Goal: Task Accomplishment & Management: Manage account settings

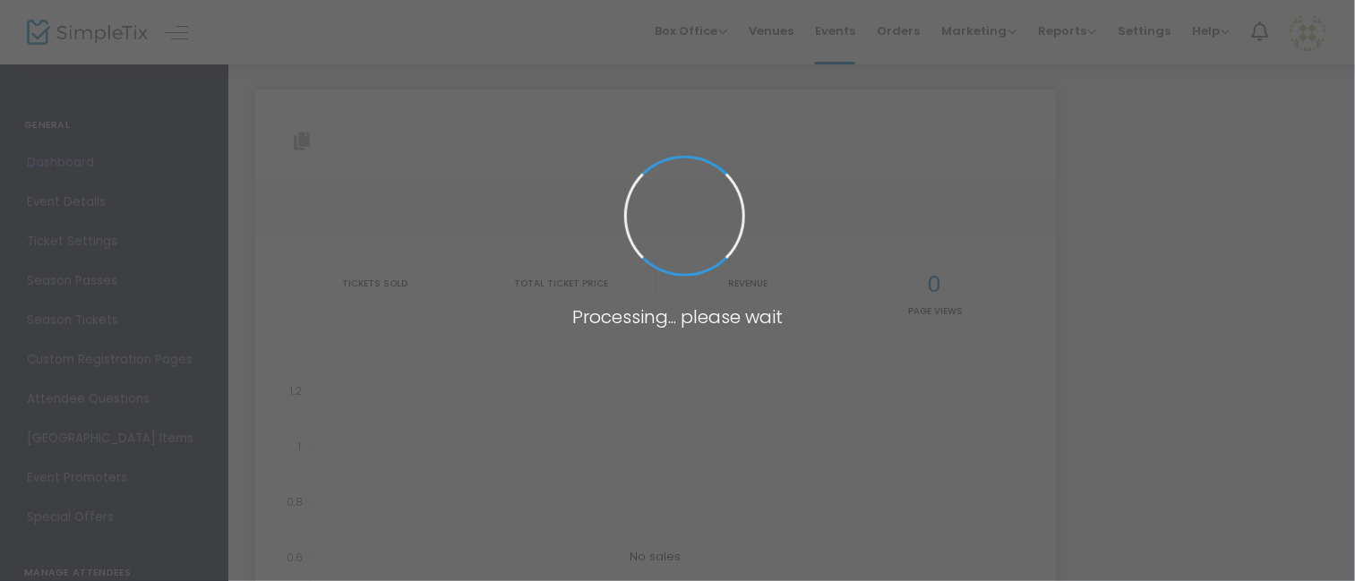
type input "[URL][DOMAIN_NAME]"
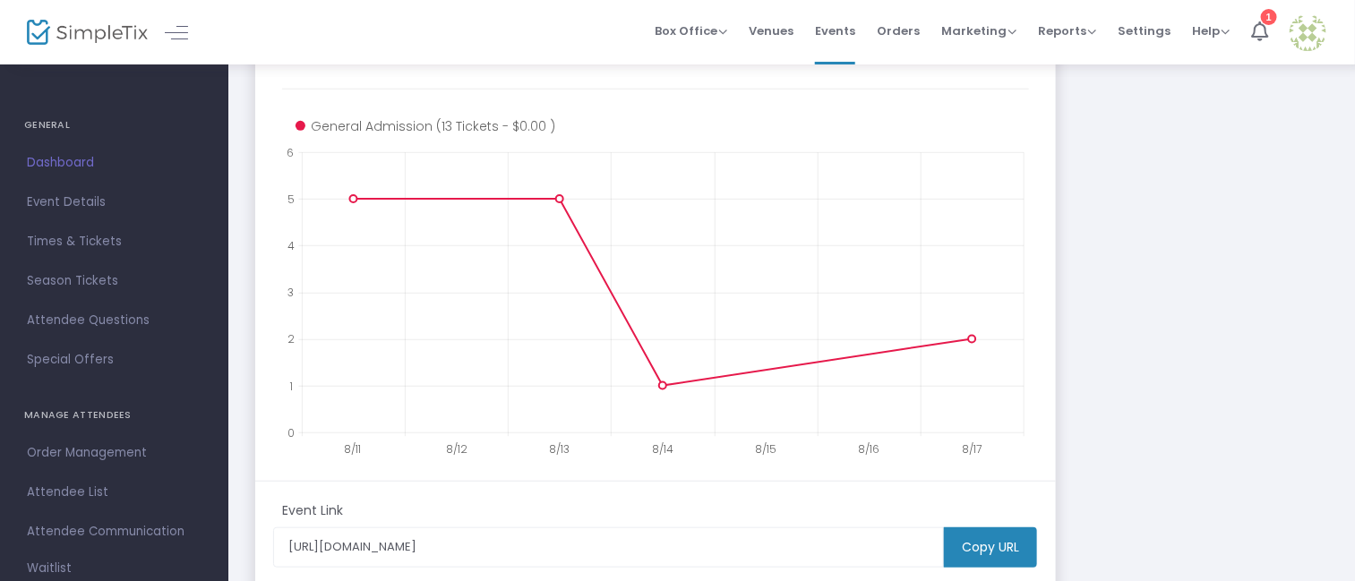
scroll to position [334, 0]
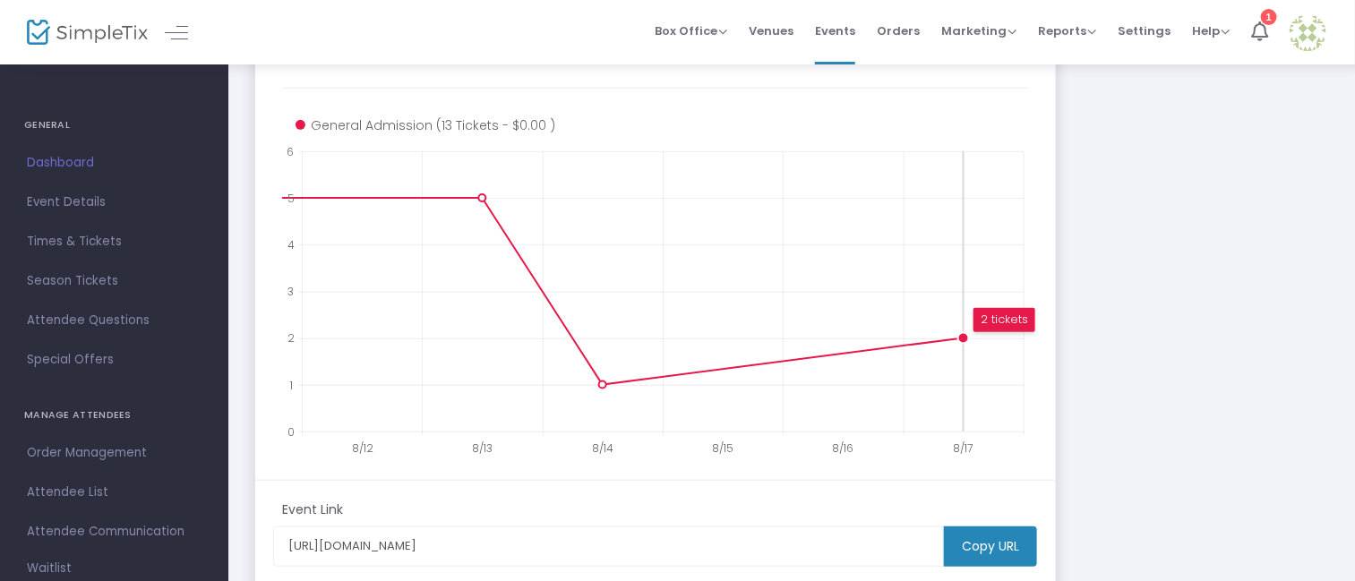
click at [962, 337] on circle at bounding box center [963, 337] width 11 height 11
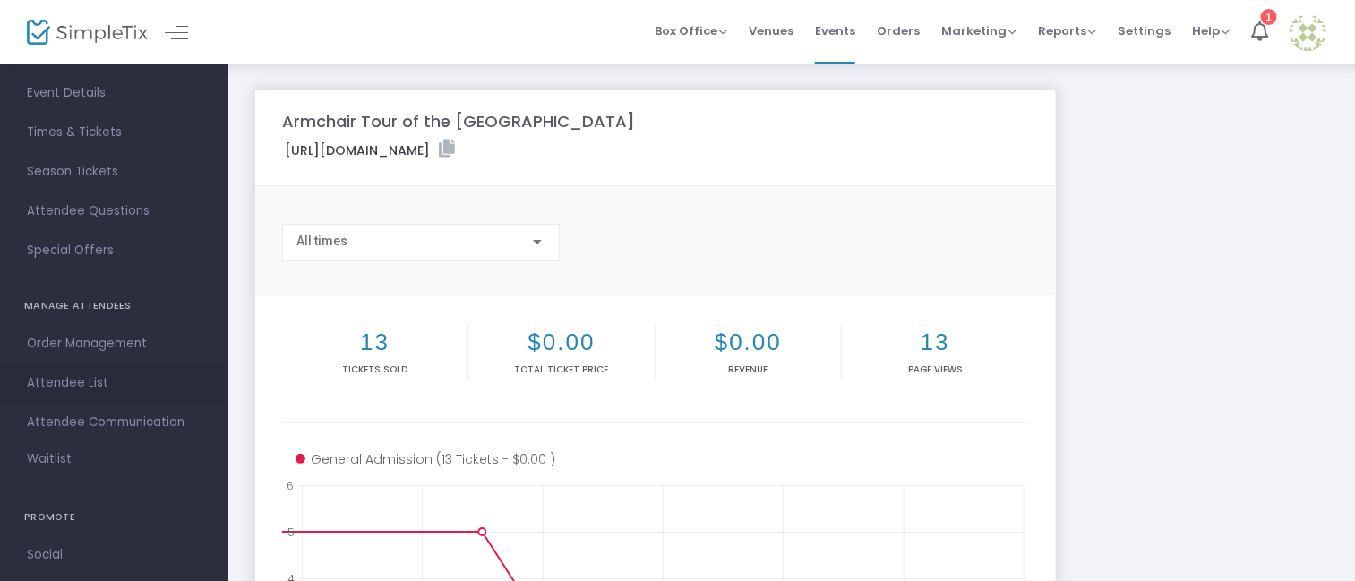
scroll to position [110, 0]
click at [86, 378] on span "Attendee List" at bounding box center [114, 382] width 175 height 23
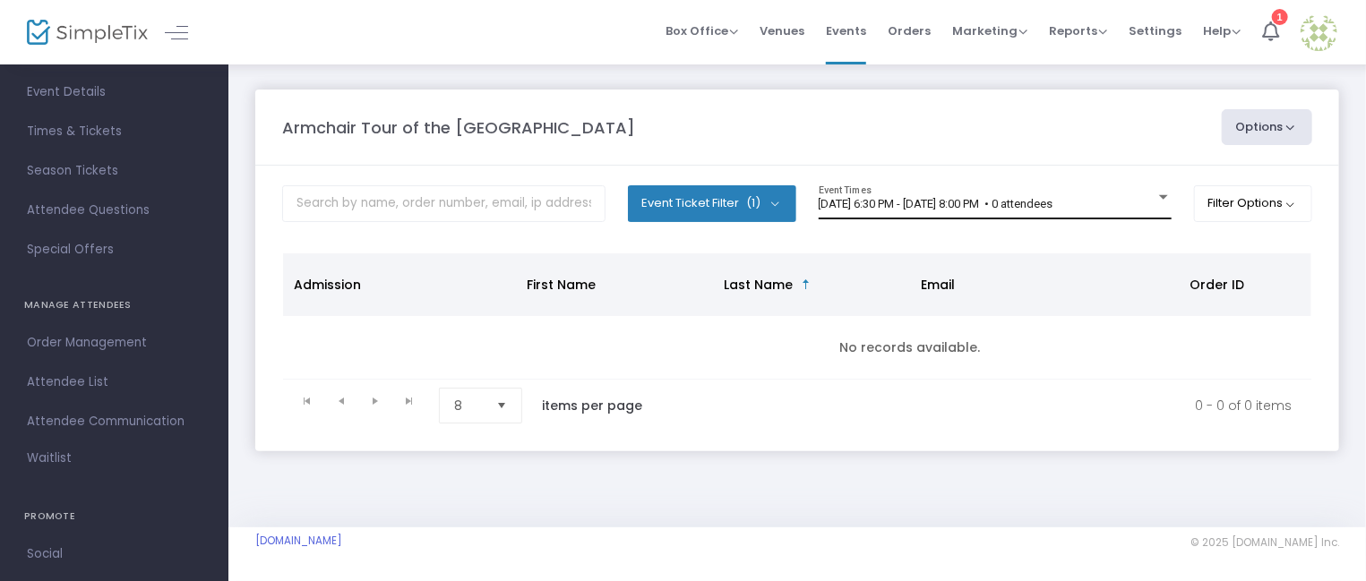
click at [1159, 195] on div at bounding box center [1163, 197] width 9 height 4
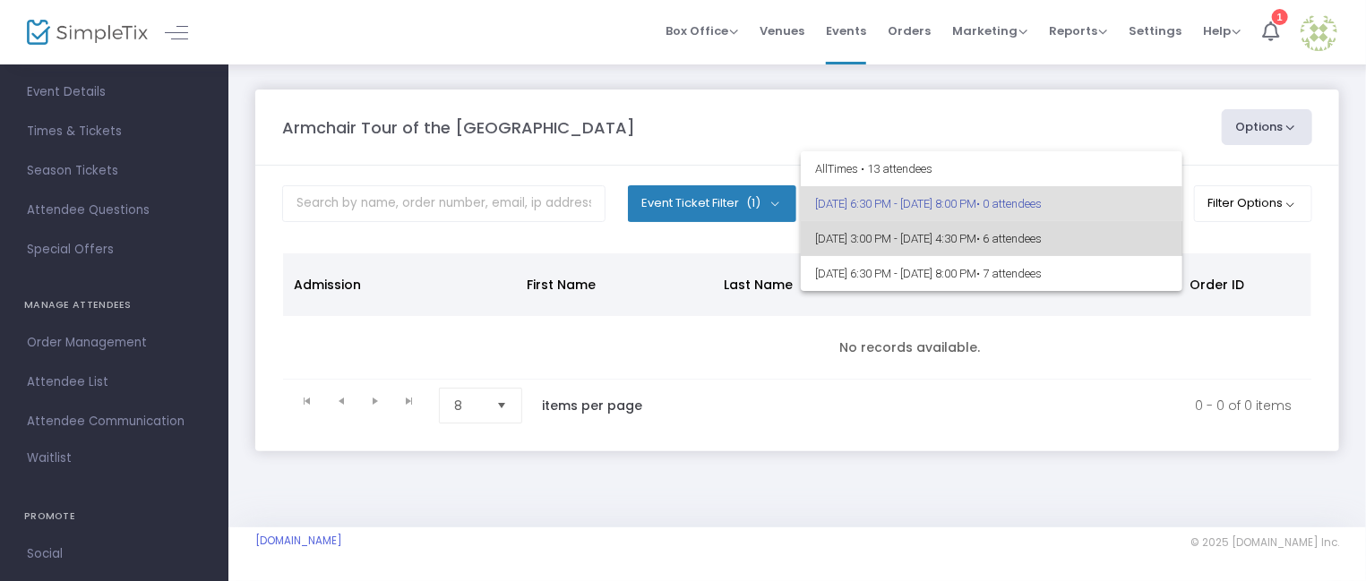
click at [1042, 239] on span "• 6 attendees" at bounding box center [1008, 238] width 65 height 13
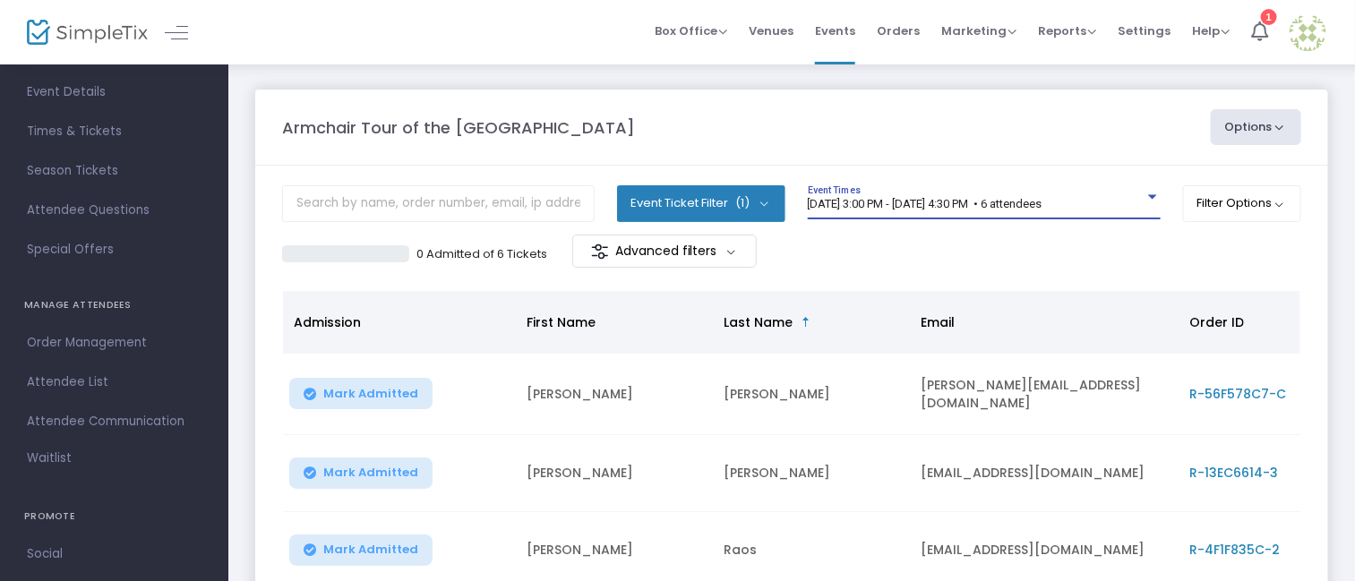
click at [1148, 196] on div at bounding box center [1152, 197] width 9 height 4
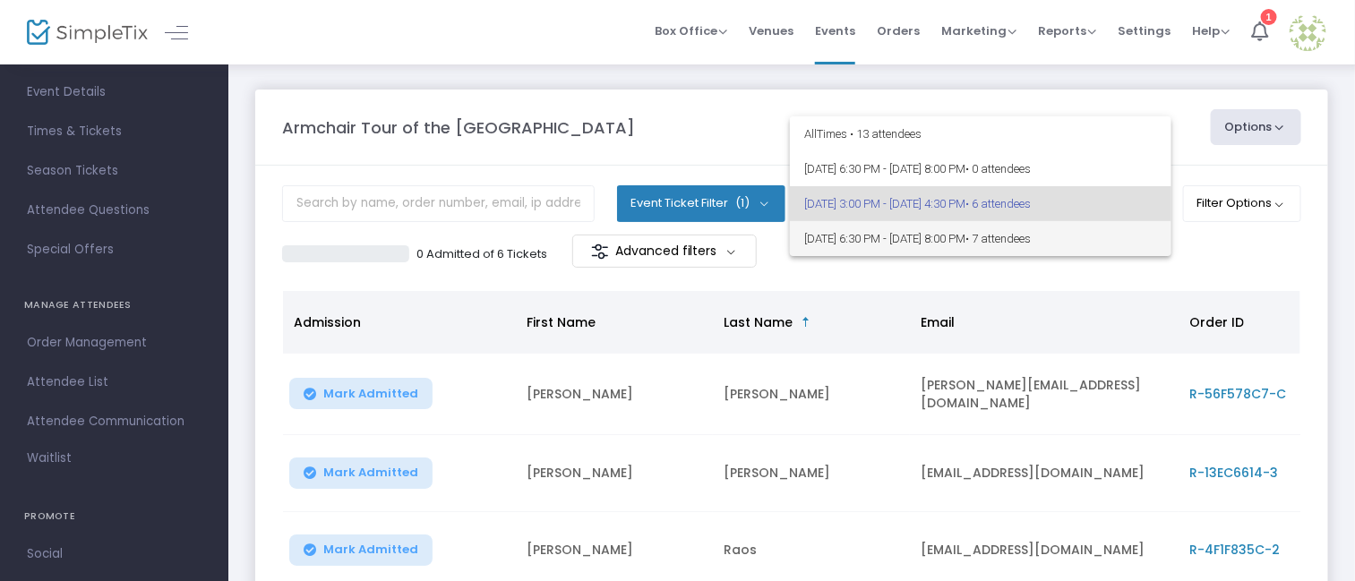
click at [1105, 242] on span "[DATE] 6:30 PM - [DATE] 8:00 PM • 7 attendees" at bounding box center [980, 238] width 353 height 35
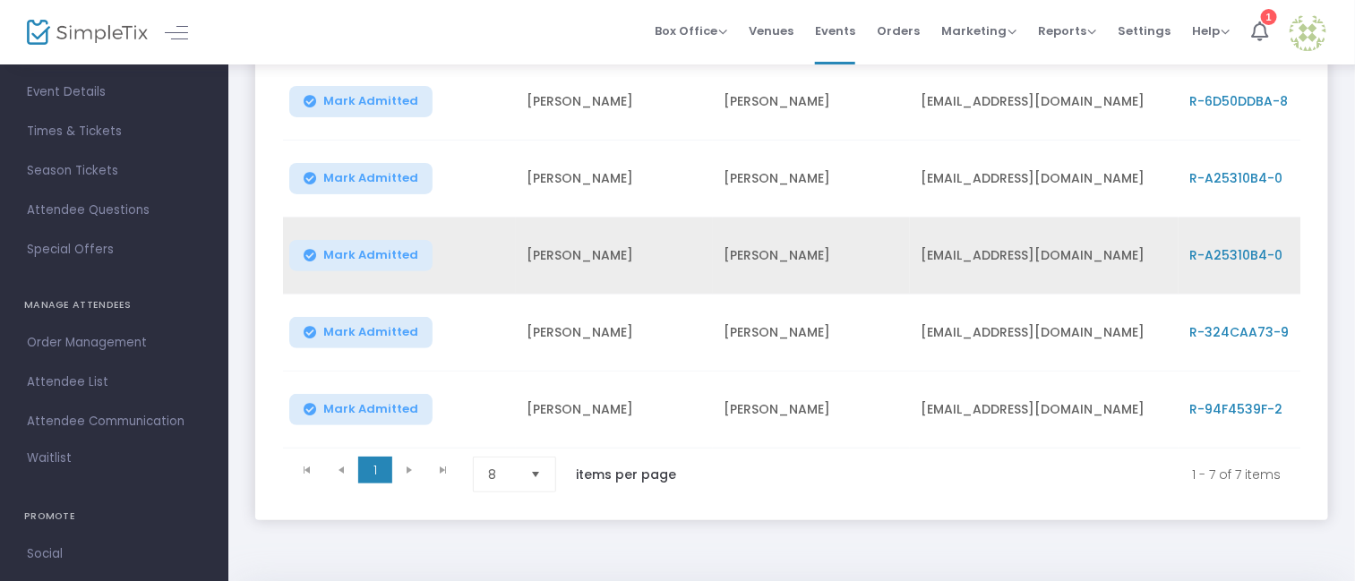
scroll to position [445, 0]
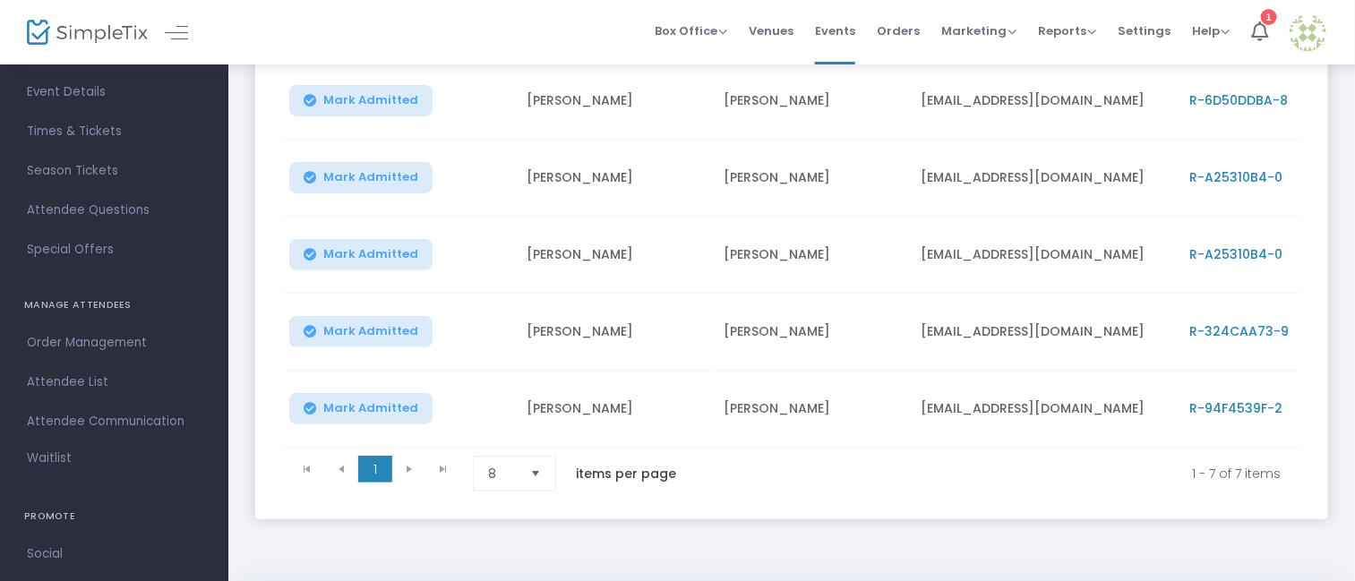
click at [812, 337] on td "[PERSON_NAME]" at bounding box center [811, 332] width 197 height 77
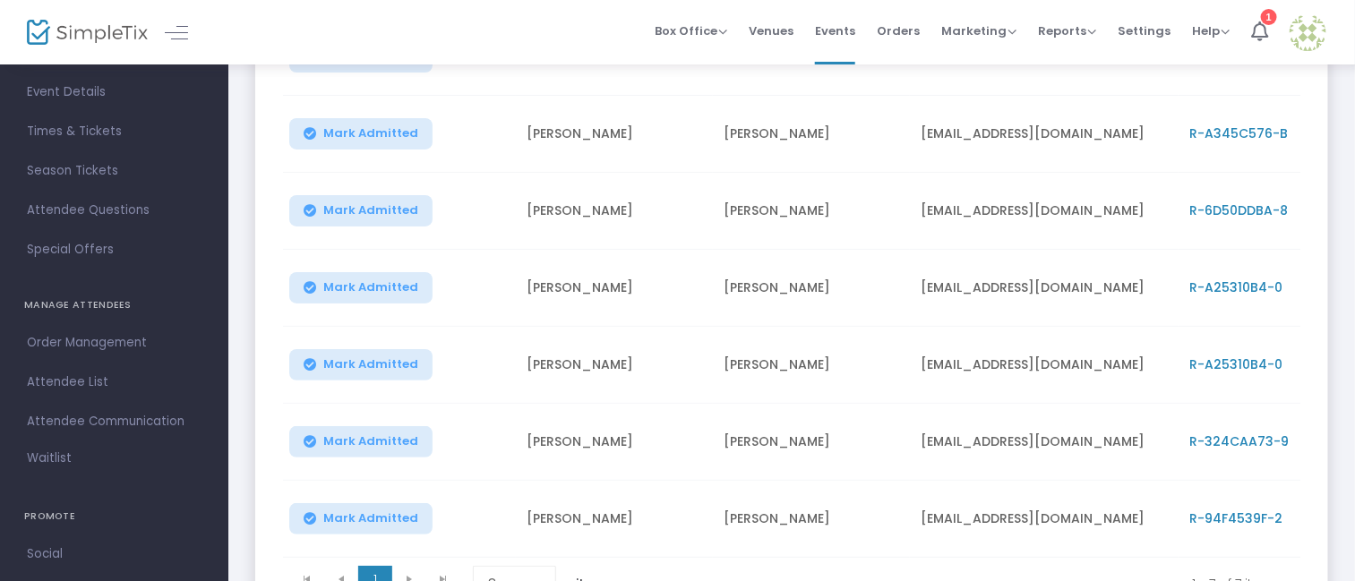
scroll to position [334, 0]
click at [1208, 283] on span "R-A25310B4-0" at bounding box center [1235, 288] width 93 height 18
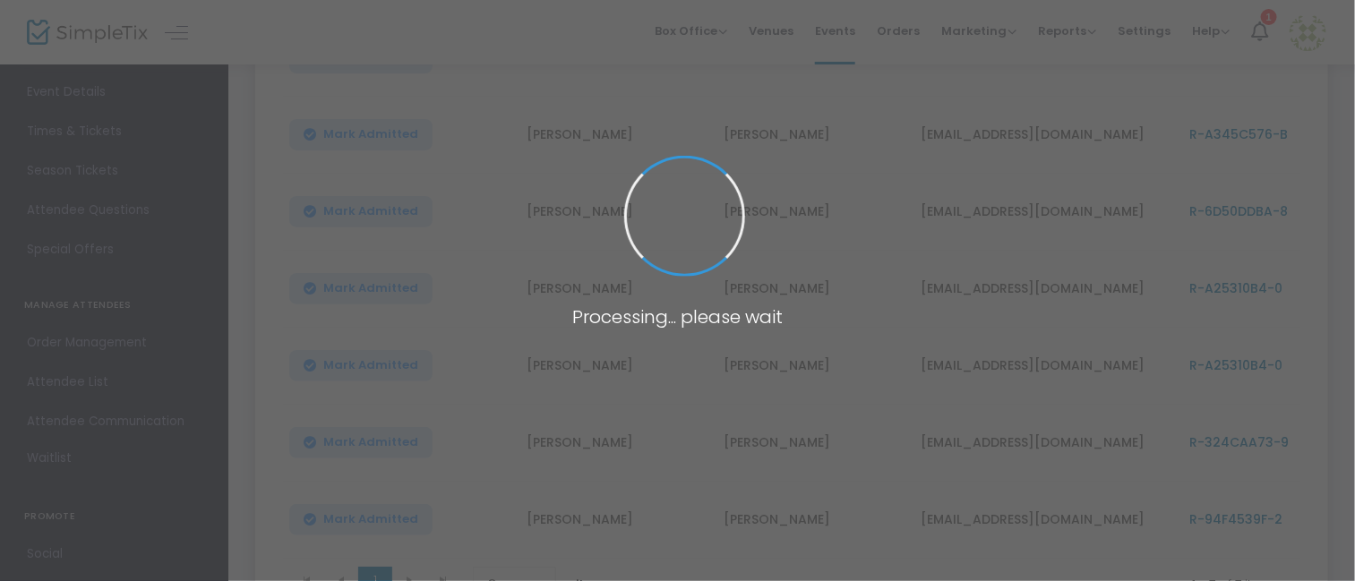
click at [1208, 283] on span at bounding box center [677, 290] width 1355 height 581
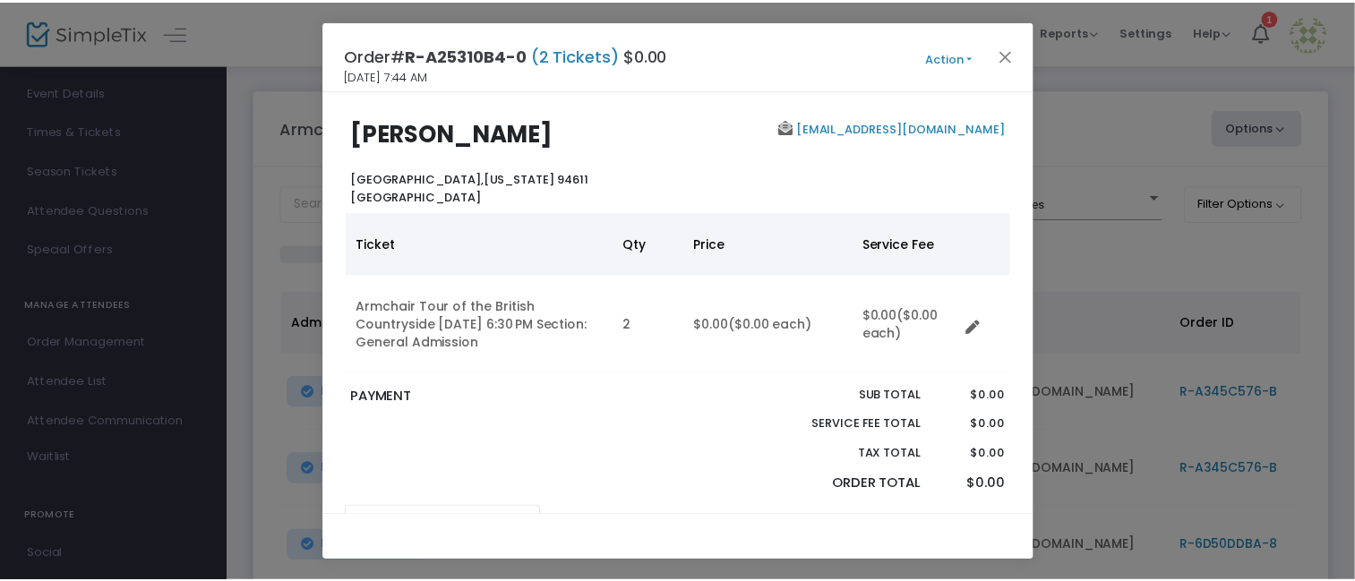
scroll to position [0, 0]
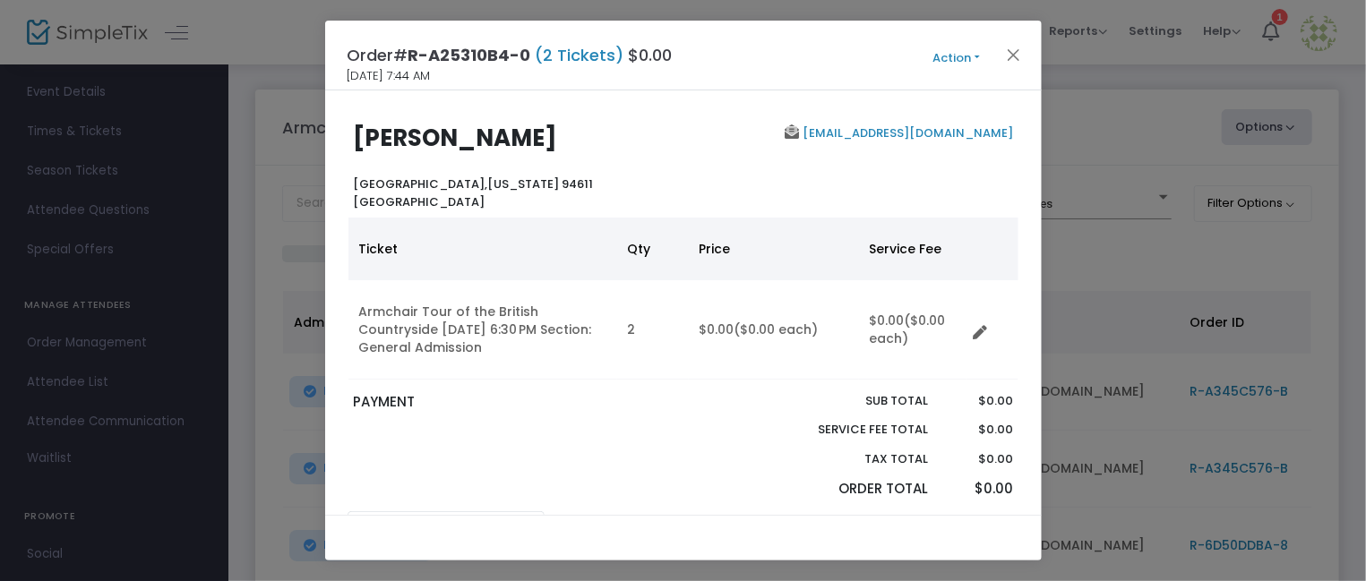
click at [950, 58] on button "Action" at bounding box center [956, 58] width 107 height 20
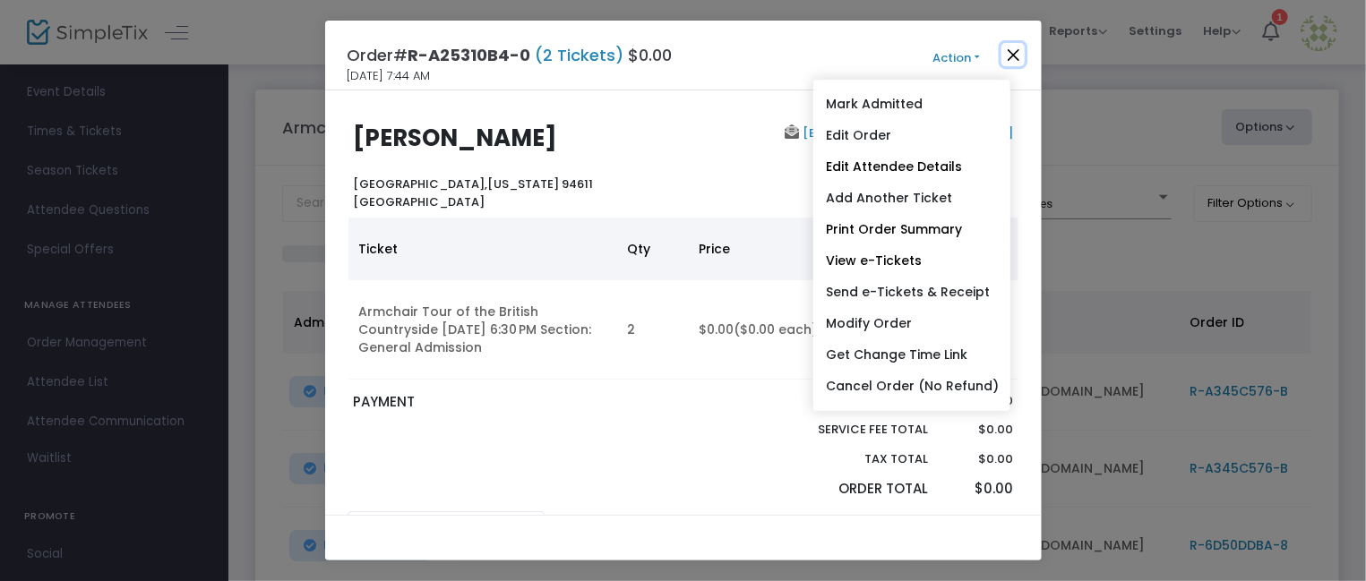
click at [1012, 51] on button "Close" at bounding box center [1012, 54] width 23 height 23
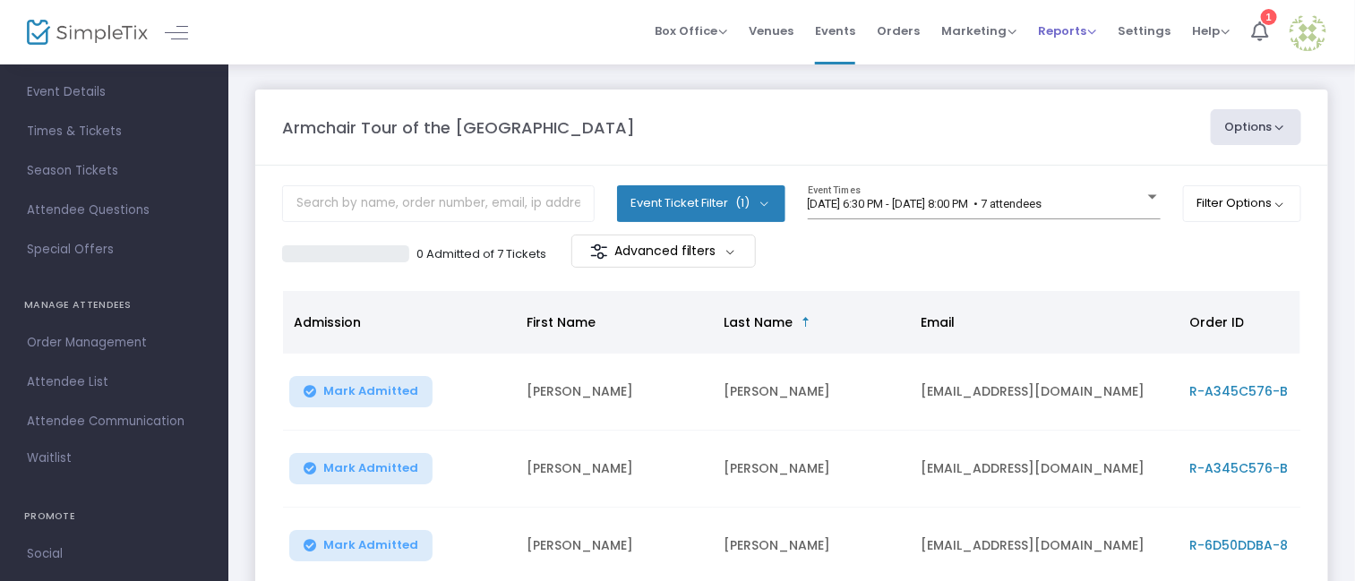
click at [1095, 31] on span "Reports" at bounding box center [1067, 30] width 58 height 17
click at [1171, 58] on li "Settings" at bounding box center [1144, 32] width 74 height 64
